Goal: Transaction & Acquisition: Purchase product/service

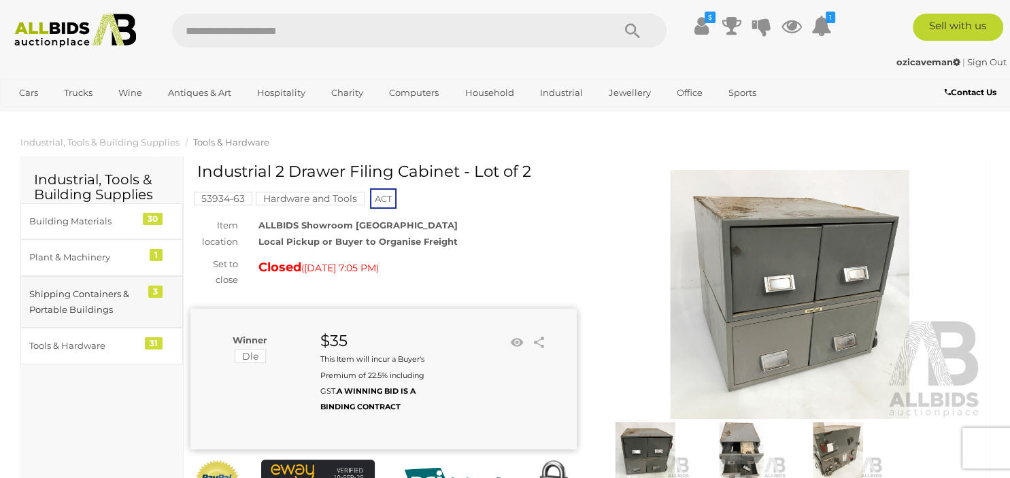
click at [88, 293] on div "Shipping Containers & Portable Buildings" at bounding box center [85, 302] width 112 height 32
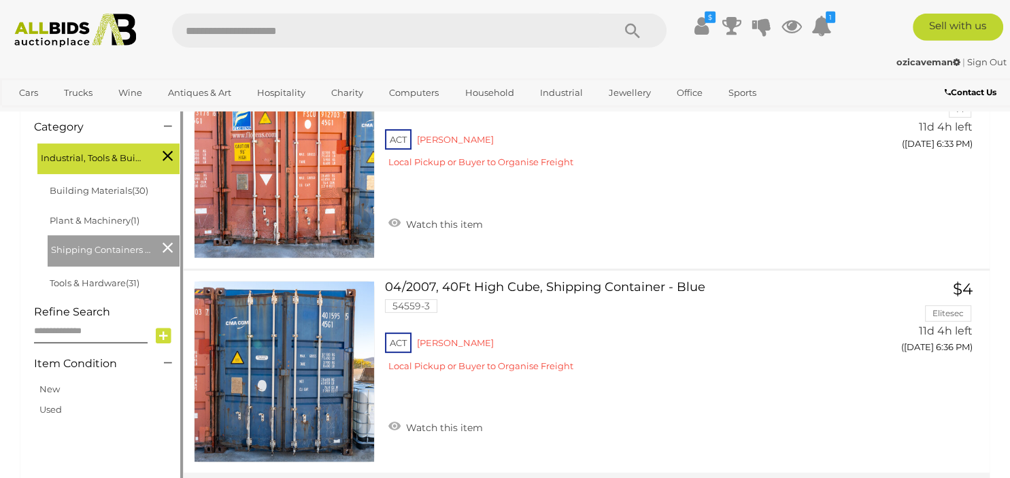
scroll to position [287, 0]
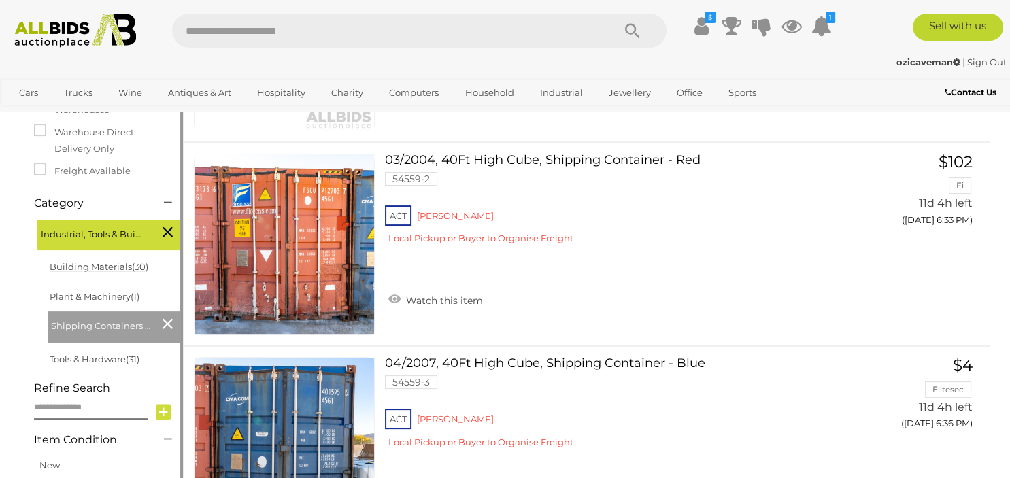
click at [100, 265] on link "Building Materials (30)" at bounding box center [99, 266] width 99 height 11
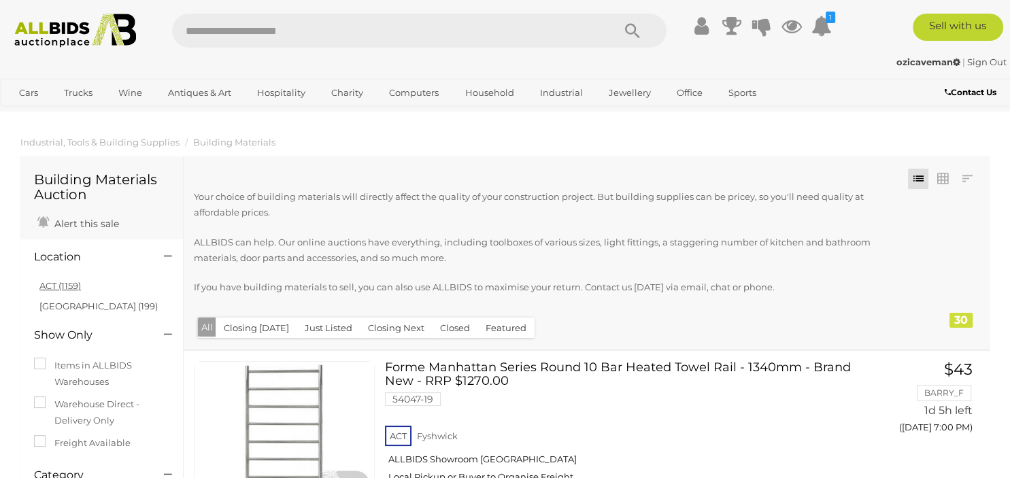
click at [45, 286] on link "ACT (1159)" at bounding box center [60, 285] width 42 height 11
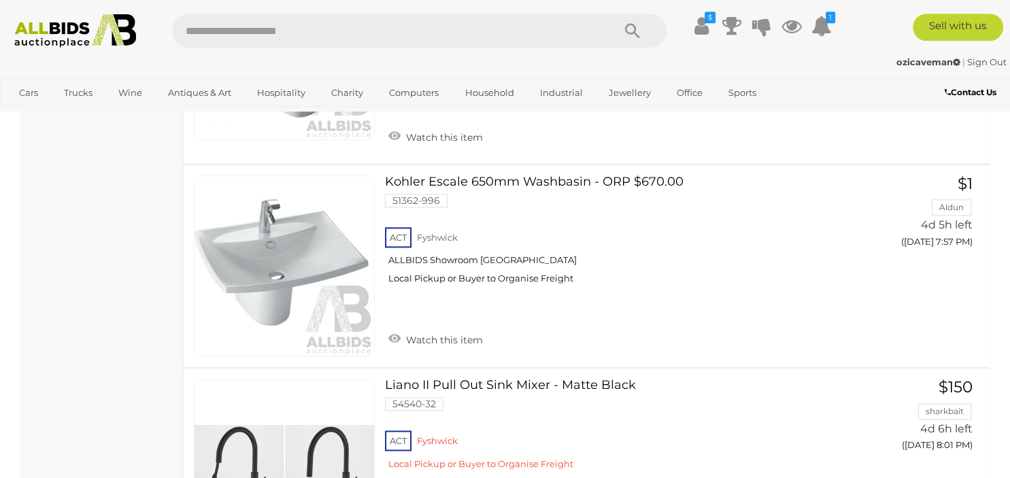
scroll to position [1652, 0]
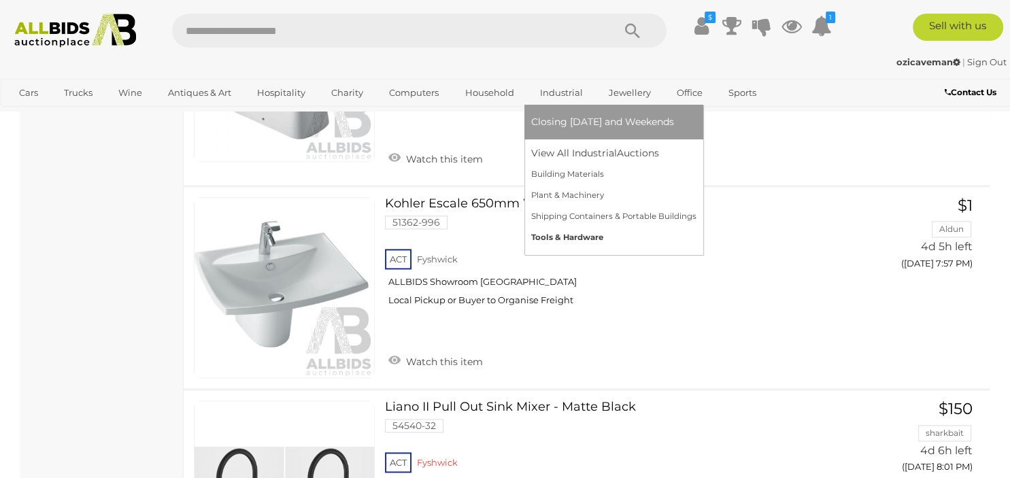
click at [572, 233] on link "Tools & Hardware" at bounding box center [613, 237] width 165 height 21
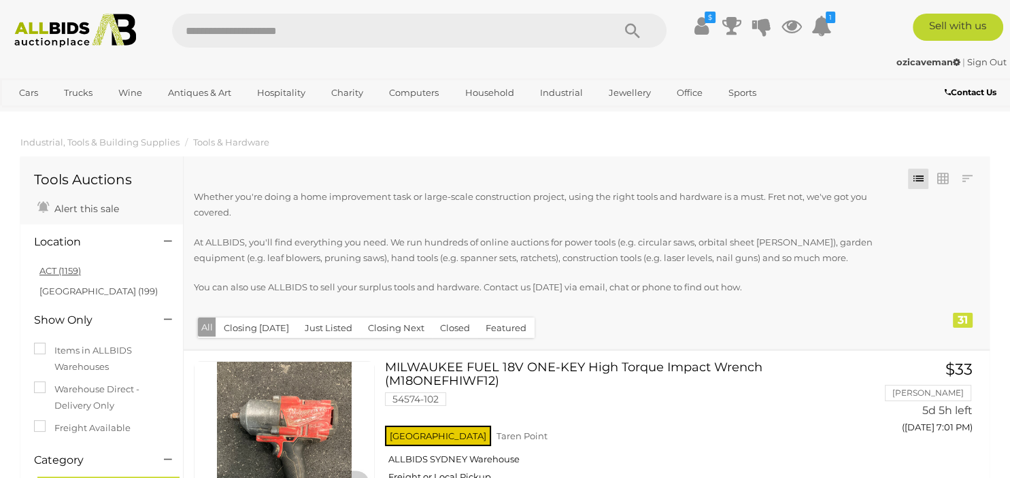
click at [61, 271] on link "ACT (1159)" at bounding box center [60, 270] width 42 height 11
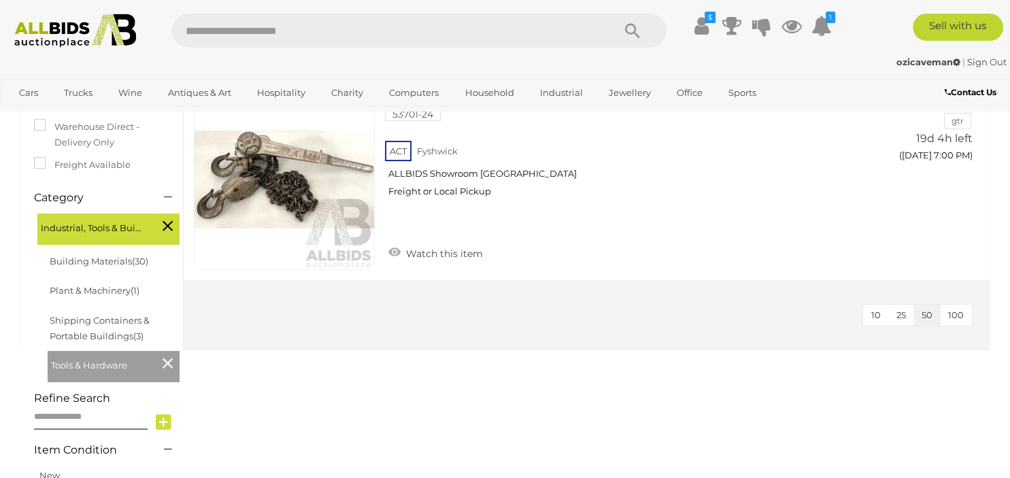
scroll to position [287, 0]
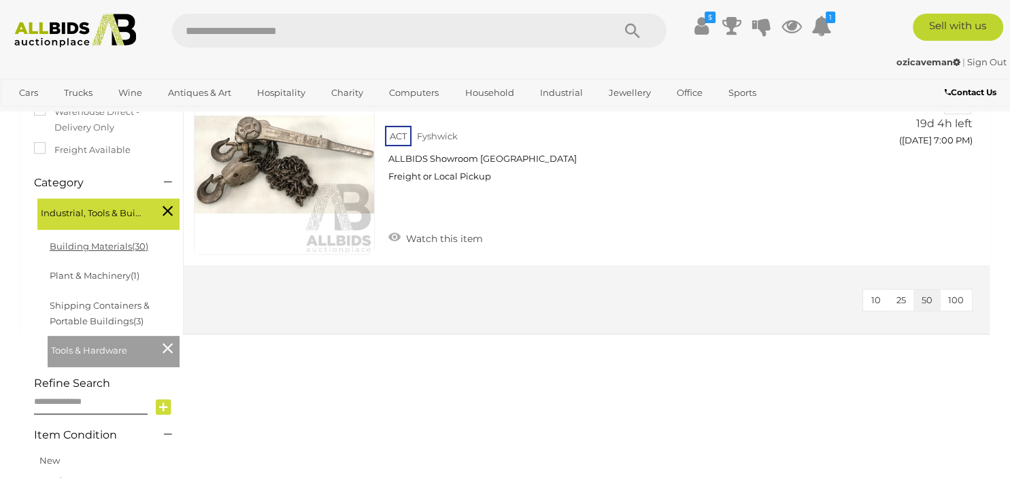
click at [75, 246] on link "Building Materials (30)" at bounding box center [99, 246] width 99 height 11
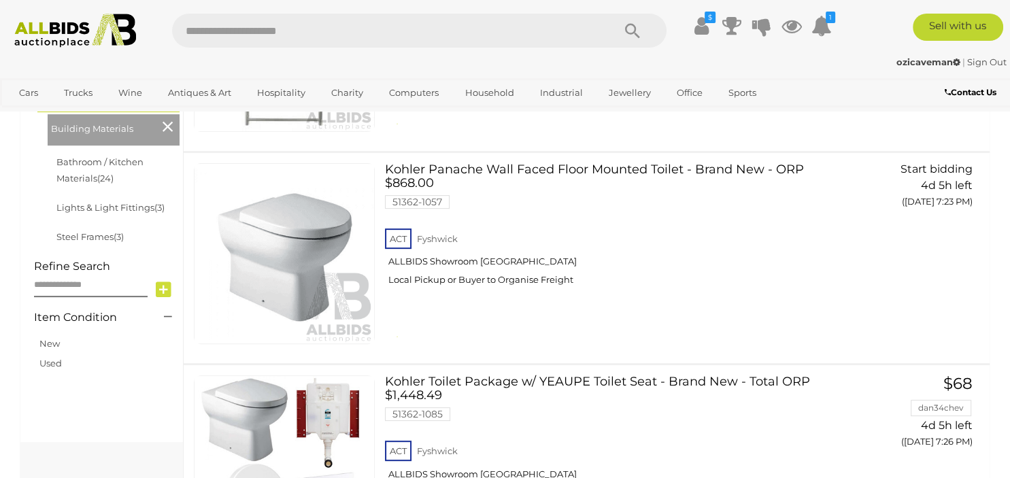
scroll to position [410, 0]
click at [92, 237] on link "Steel Frames (3)" at bounding box center [89, 236] width 67 height 11
click at [88, 235] on link "Steel Frames (3)" at bounding box center [89, 236] width 67 height 11
